Goal: Contribute content

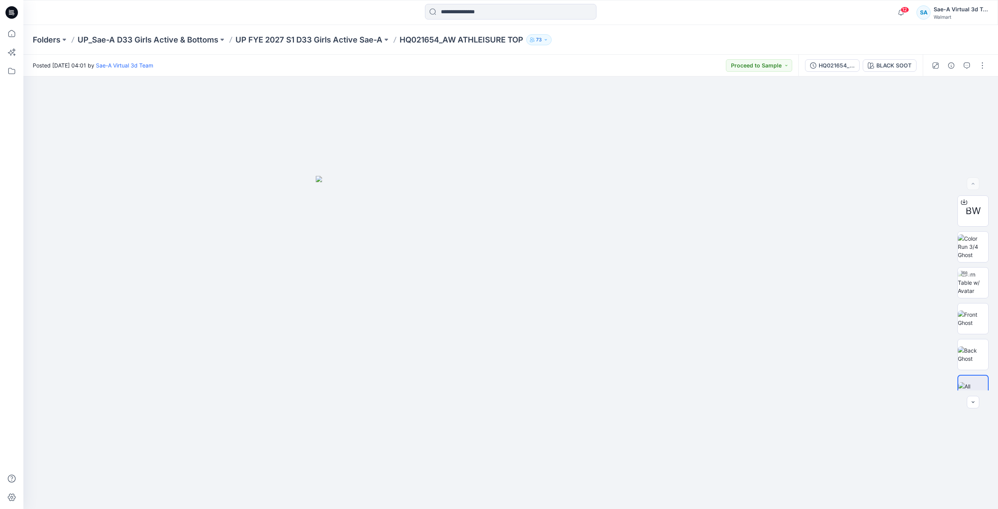
click at [13, 13] on icon at bounding box center [11, 12] width 12 height 12
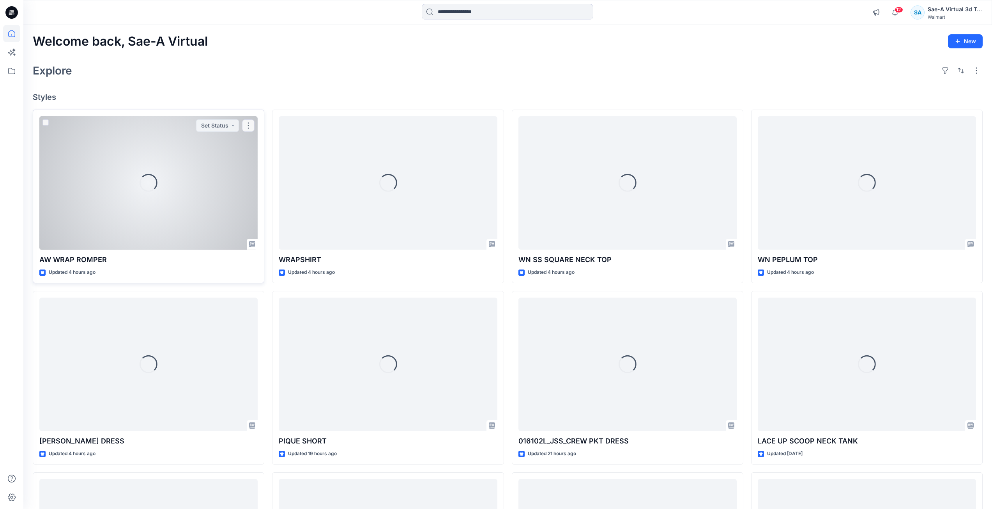
click at [184, 205] on div "Loading..." at bounding box center [148, 183] width 218 height 134
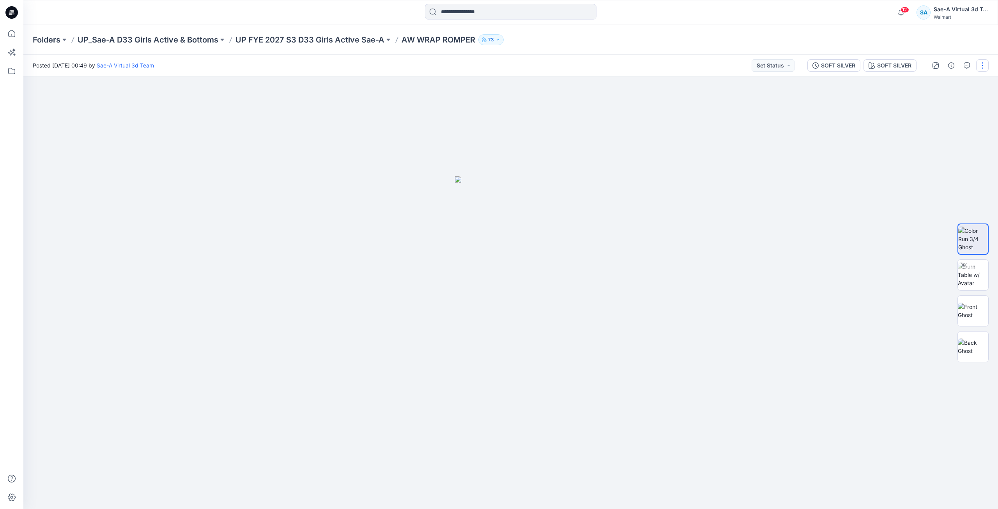
click at [979, 66] on button "button" at bounding box center [982, 65] width 12 height 12
click at [935, 109] on p "Edit" at bounding box center [933, 105] width 10 height 8
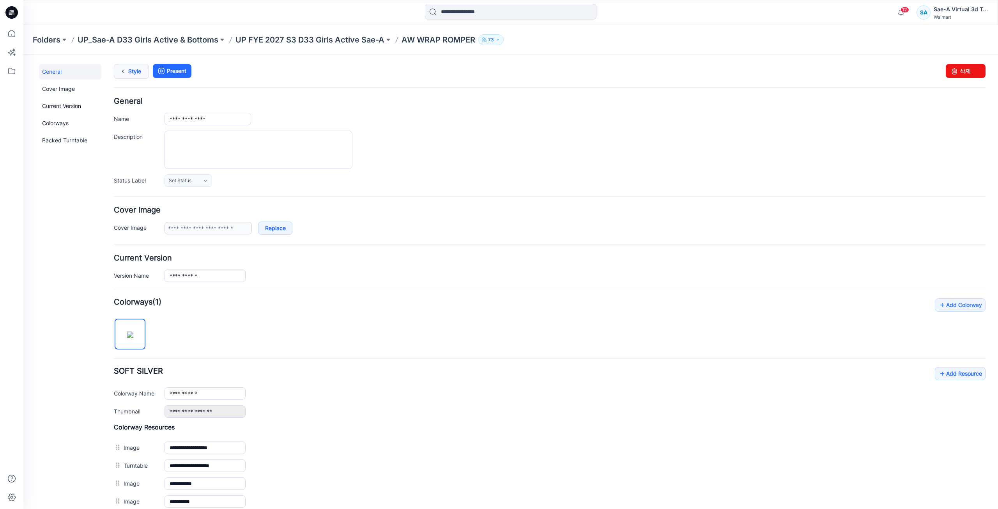
click at [140, 74] on link "Style" at bounding box center [131, 71] width 35 height 15
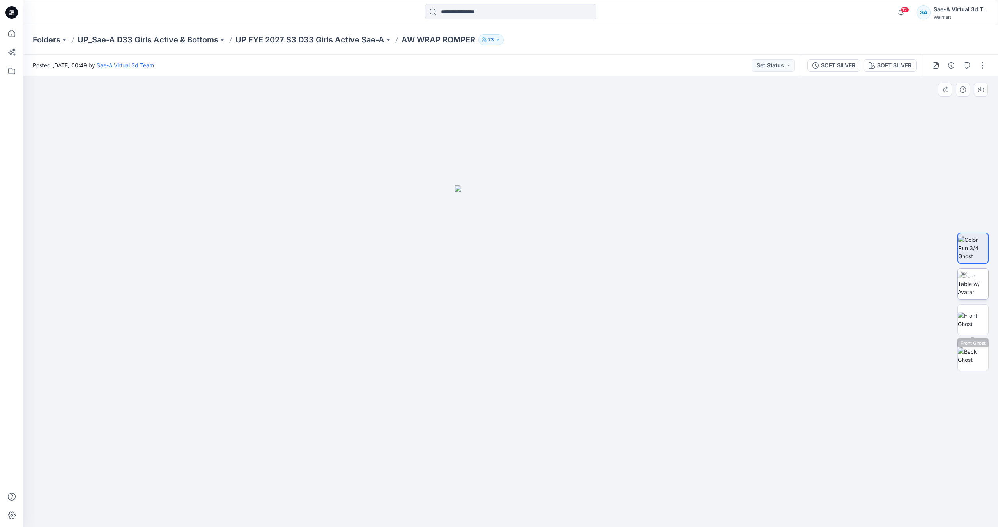
click at [978, 292] on img at bounding box center [973, 284] width 30 height 25
click at [976, 66] on button "button" at bounding box center [982, 65] width 12 height 12
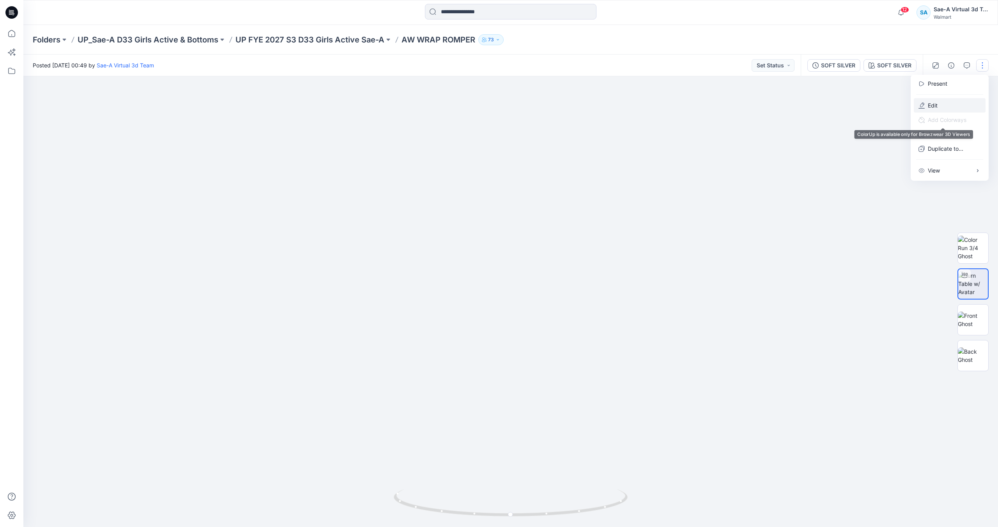
click at [957, 104] on button "Edit" at bounding box center [950, 105] width 72 height 14
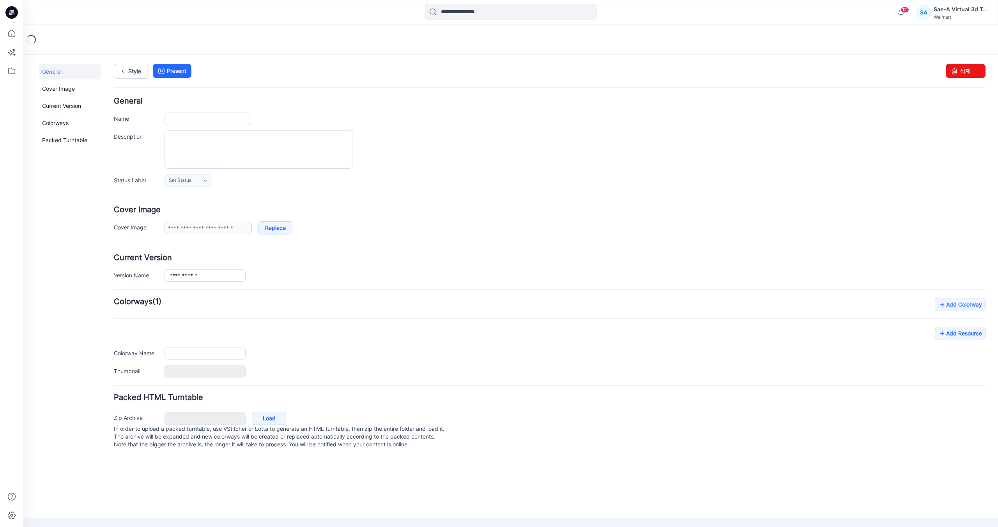
type input "**********"
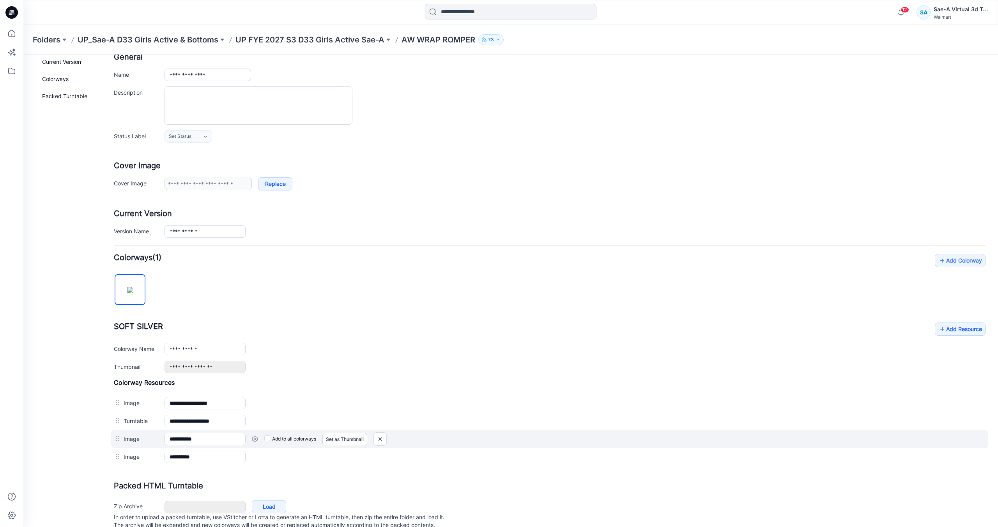
scroll to position [72, 0]
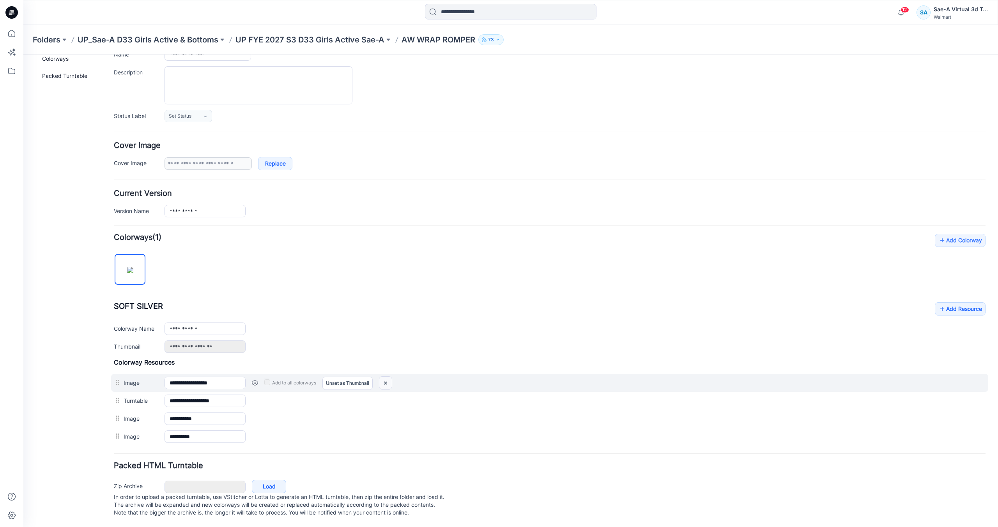
click at [388, 377] on img at bounding box center [385, 383] width 12 height 13
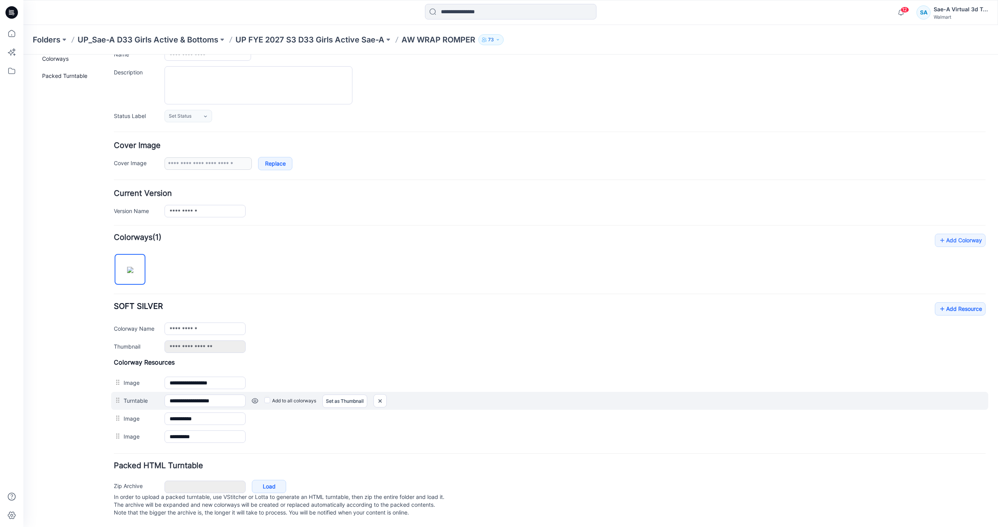
scroll to position [54, 0]
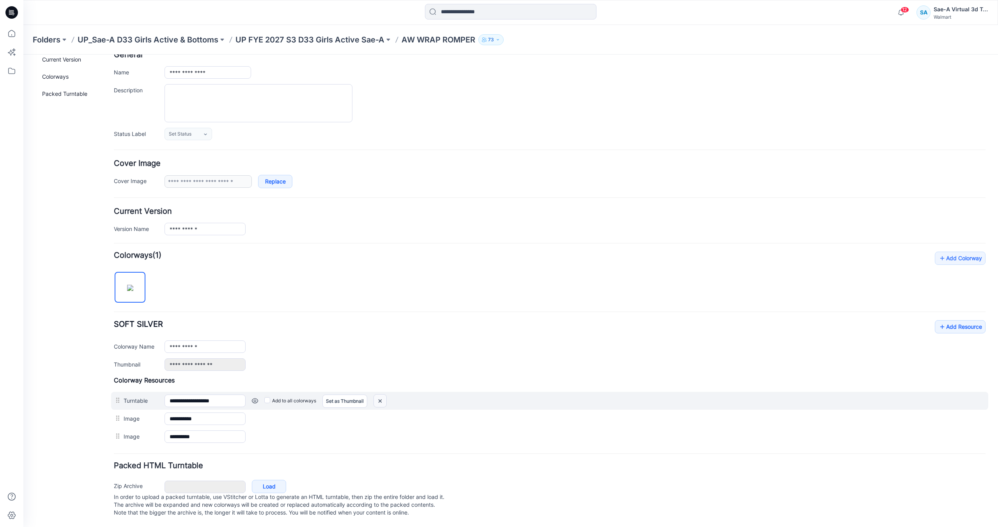
click at [23, 55] on img at bounding box center [23, 55] width 0 height 0
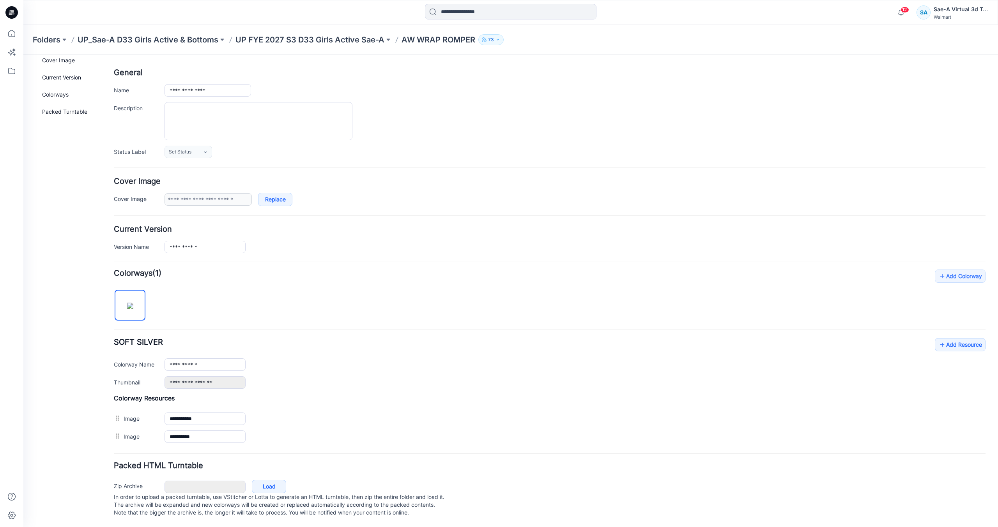
click at [23, 55] on img at bounding box center [23, 55] width 0 height 0
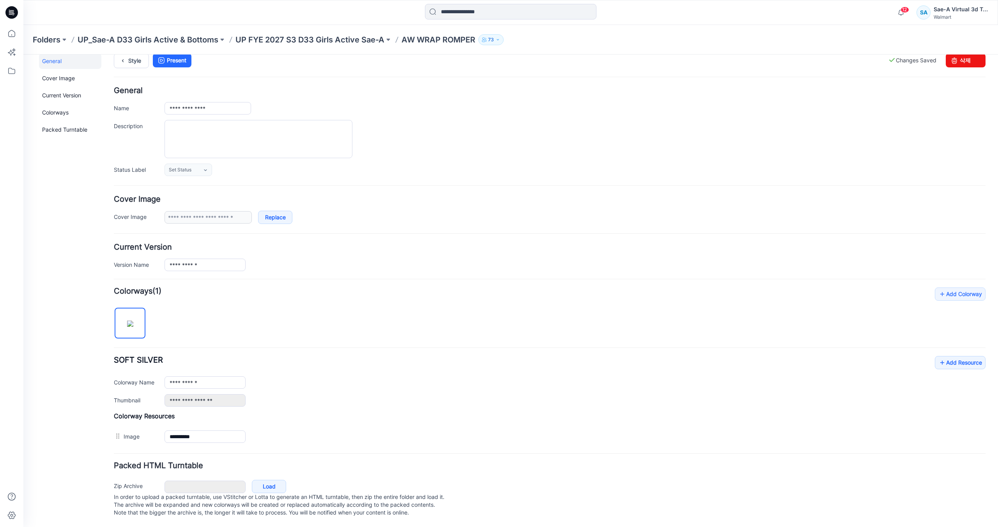
scroll to position [0, 0]
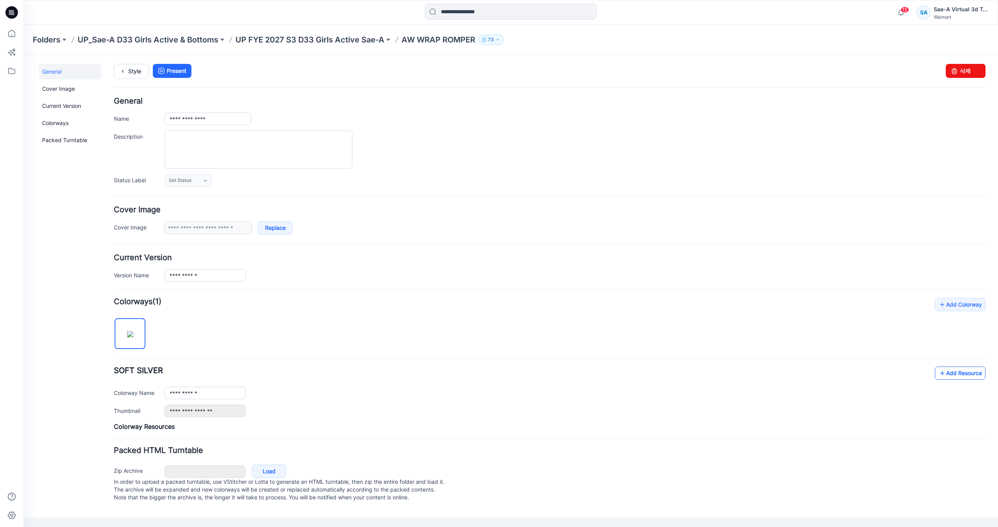
click at [954, 370] on link "Add Resource" at bounding box center [960, 373] width 51 height 13
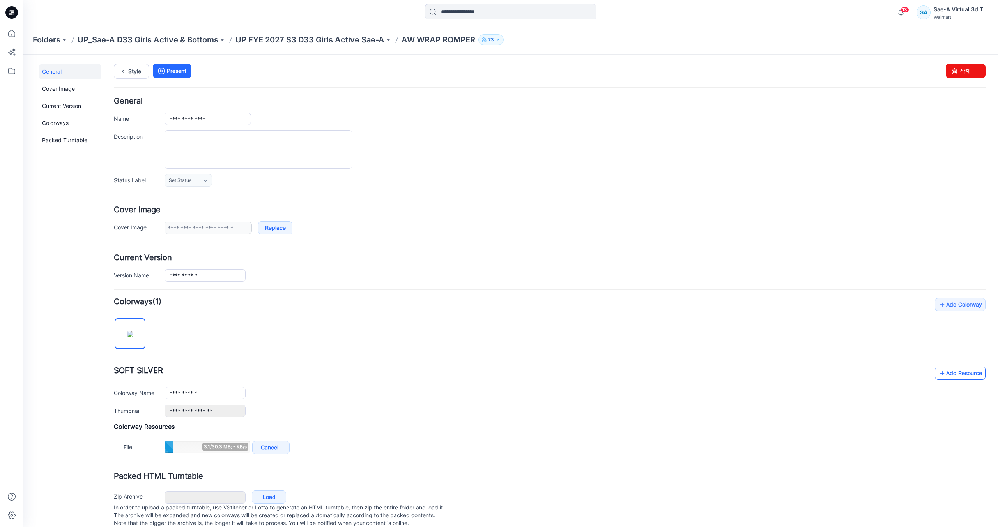
click at [970, 377] on link "Add Resource" at bounding box center [960, 373] width 51 height 13
click at [958, 377] on link "Add Resource" at bounding box center [960, 373] width 51 height 13
